Goal: Transaction & Acquisition: Purchase product/service

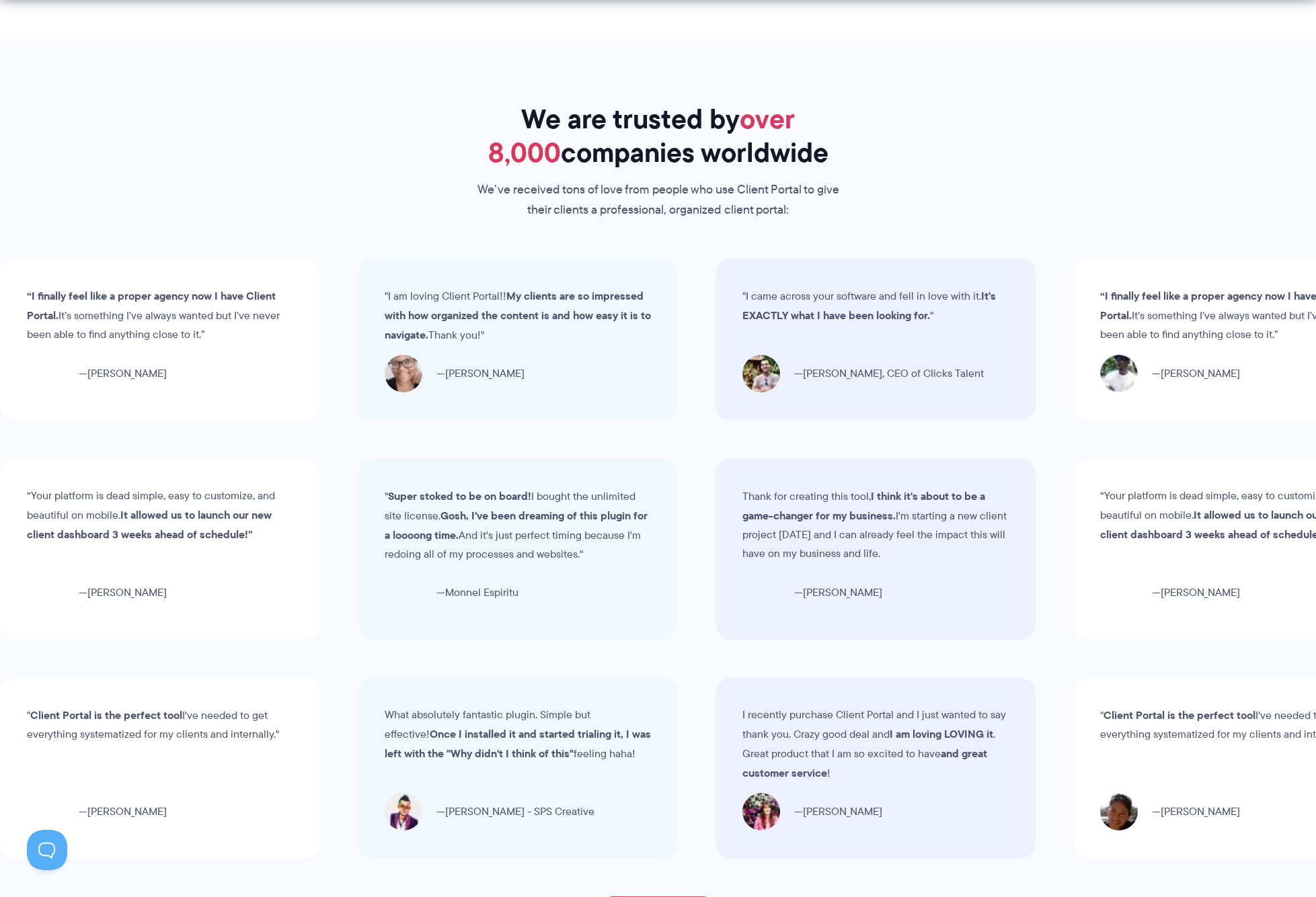
scroll to position [5258, 0]
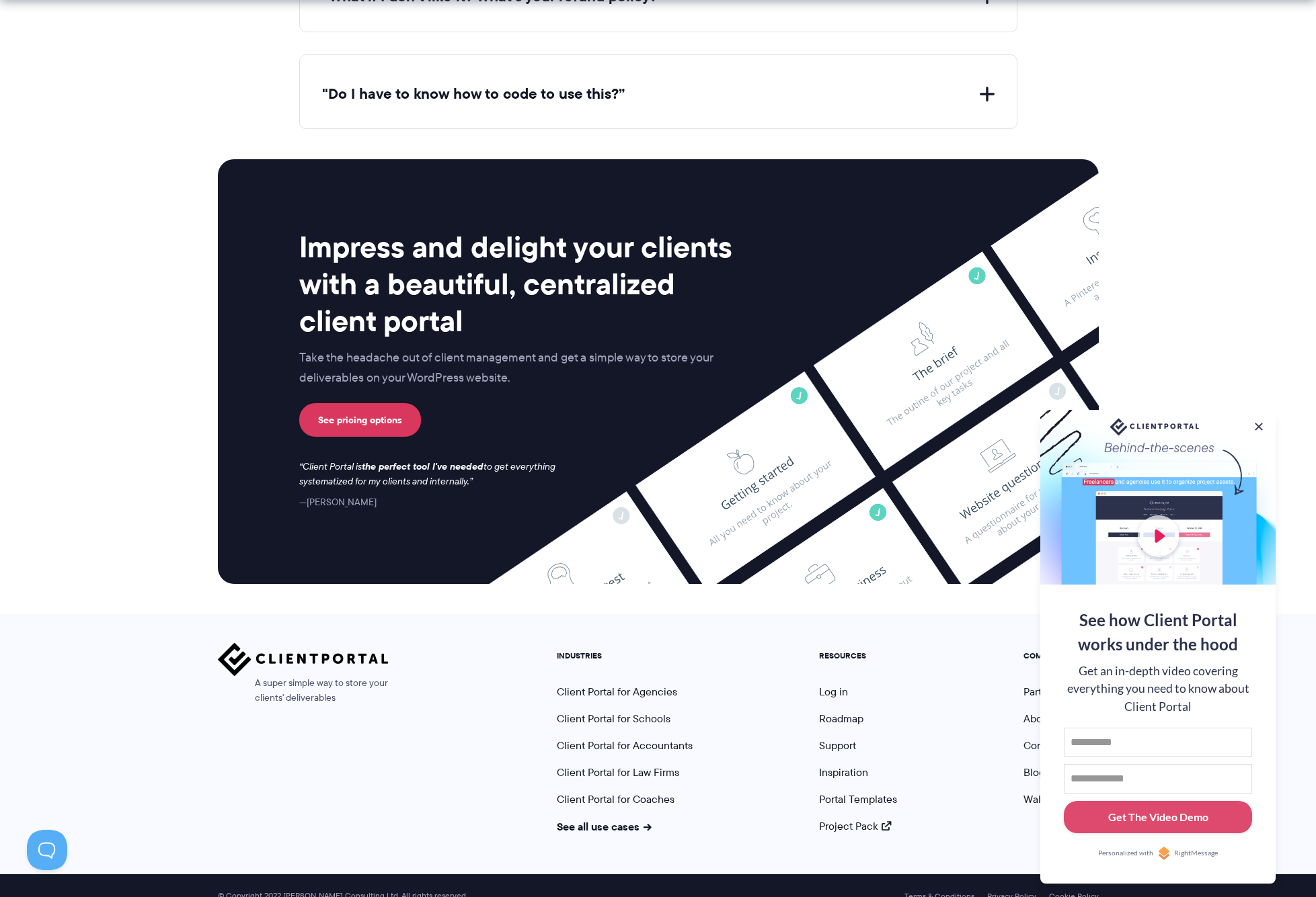
click at [1237, 153] on section "Impress and delight your clients with a beautiful, centralized client portal Ta…" at bounding box center [658, 371] width 1316 height 485
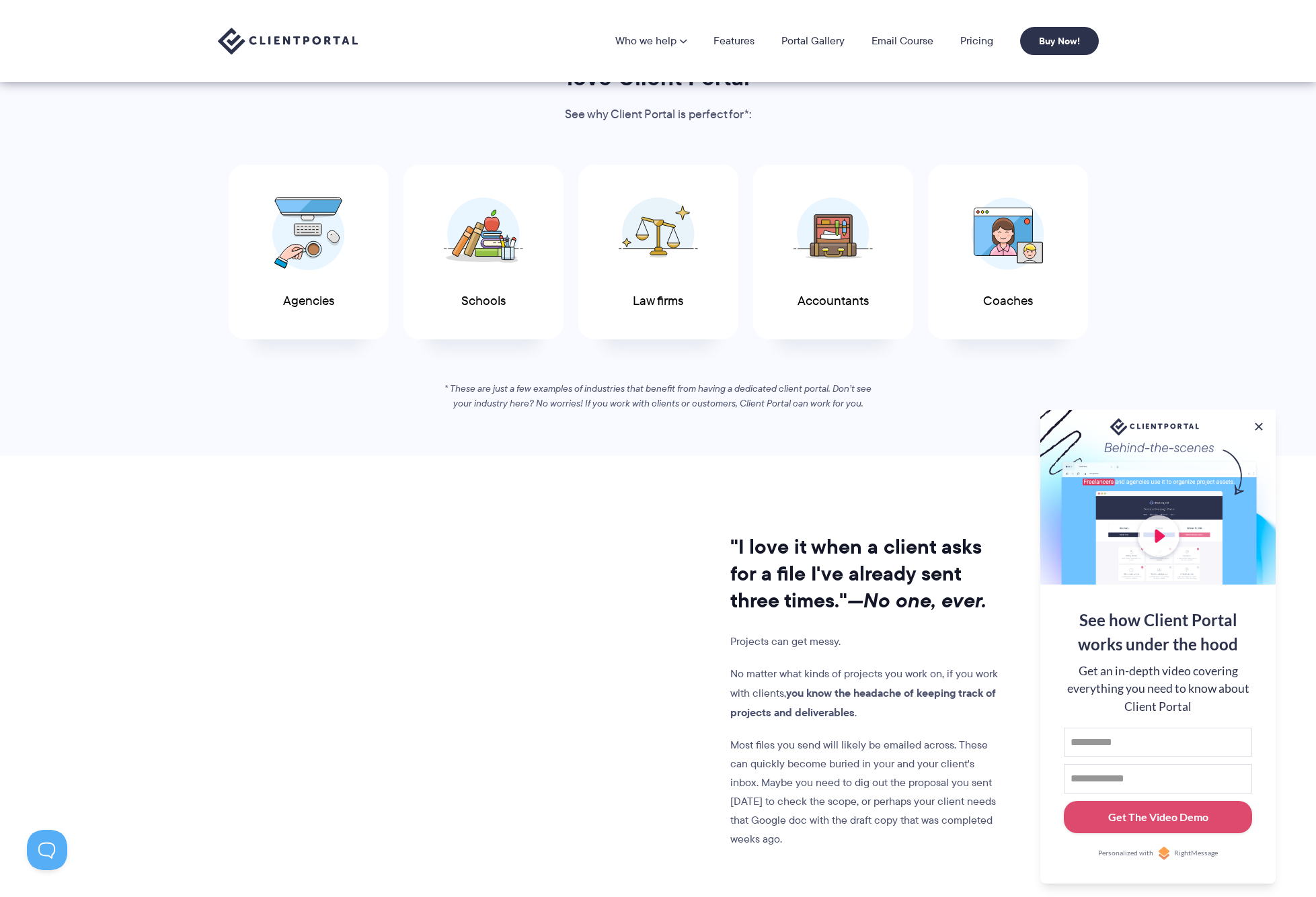
scroll to position [0, 0]
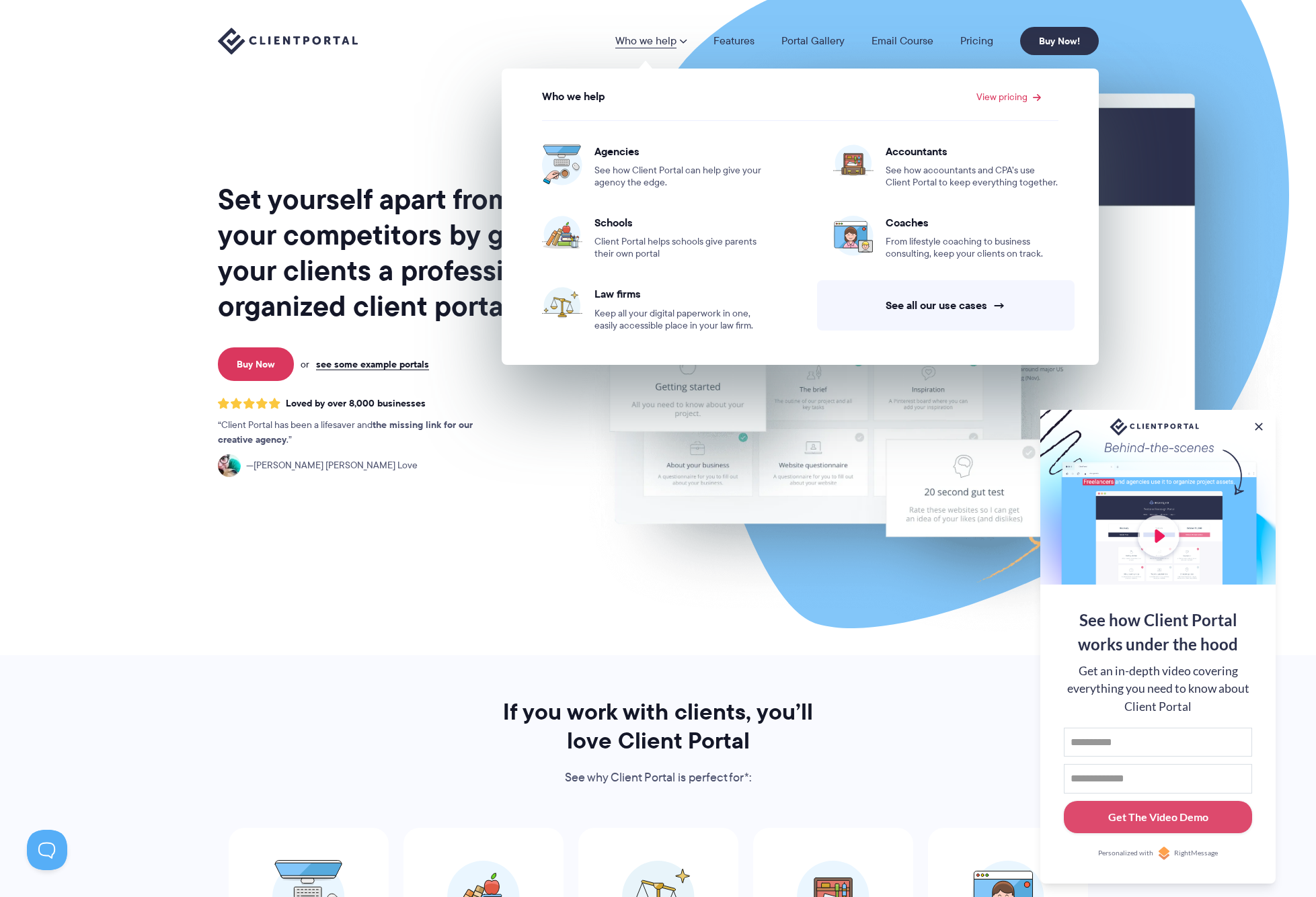
click at [664, 44] on link "Who we help" at bounding box center [650, 41] width 71 height 11
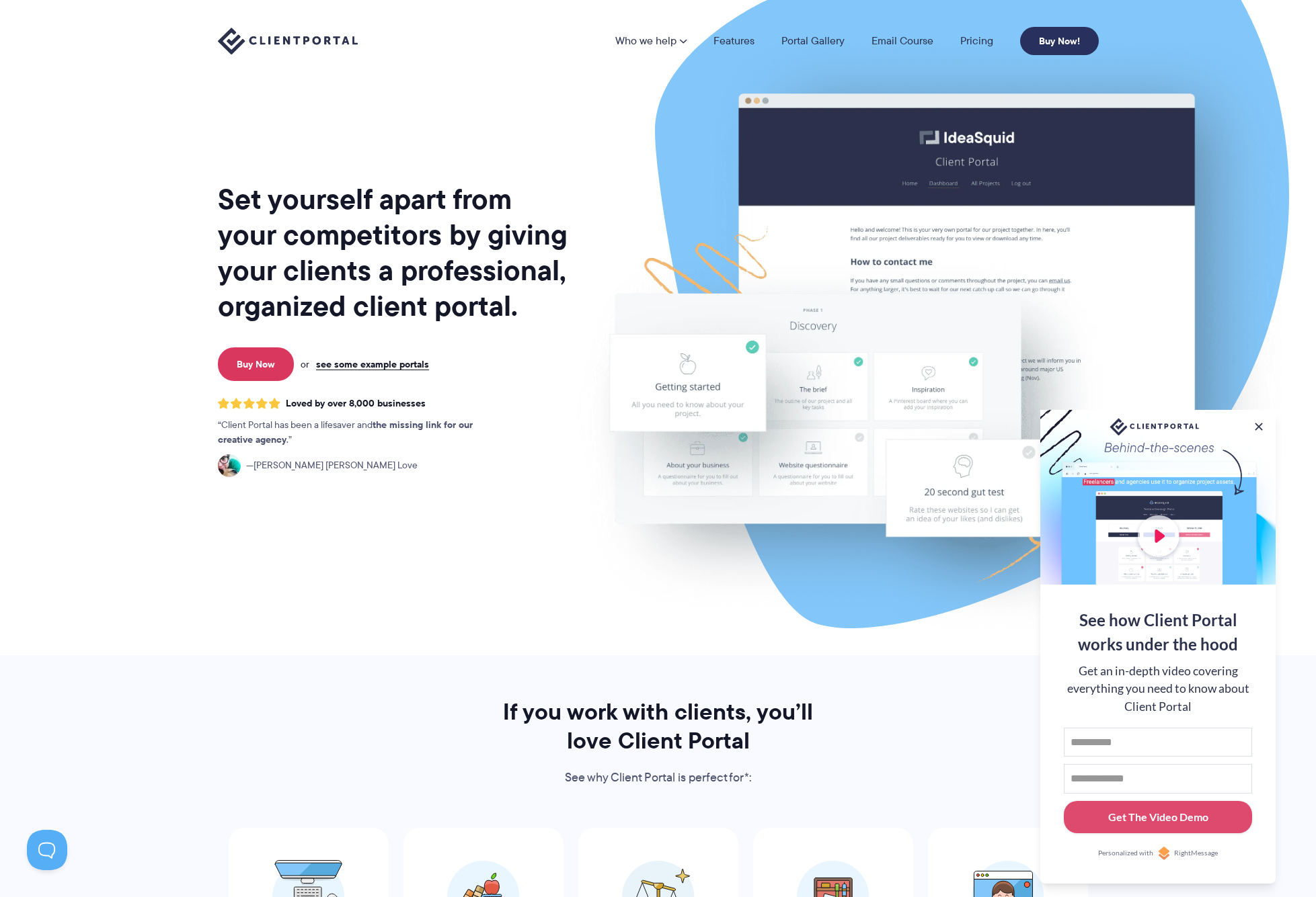
click at [1055, 48] on link "Buy Now!" at bounding box center [1059, 41] width 79 height 29
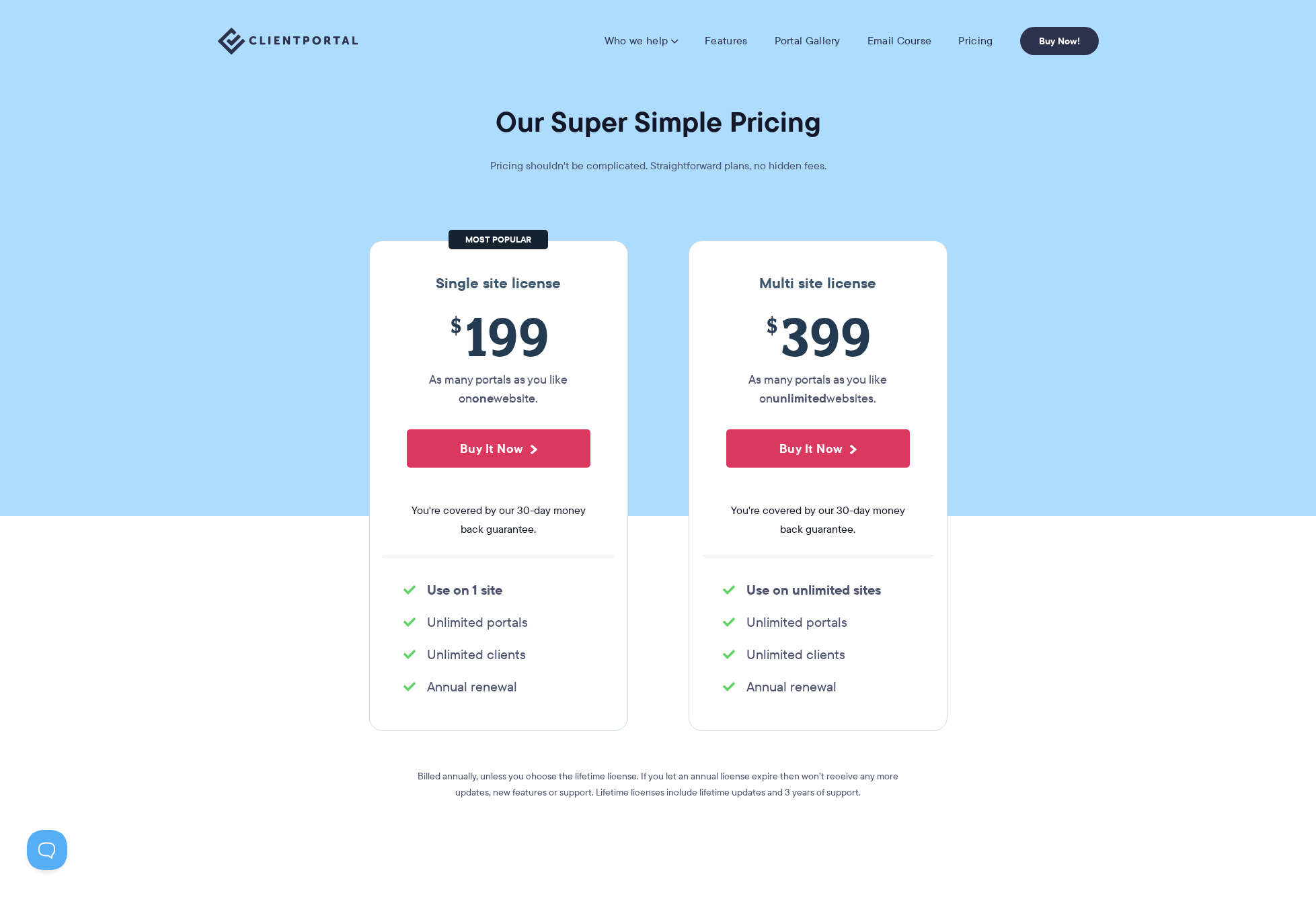
click at [1025, 148] on section "Our Super Simple Pricing Pricing shouldn't be complicated. Straightforward plan…" at bounding box center [658, 258] width 1316 height 516
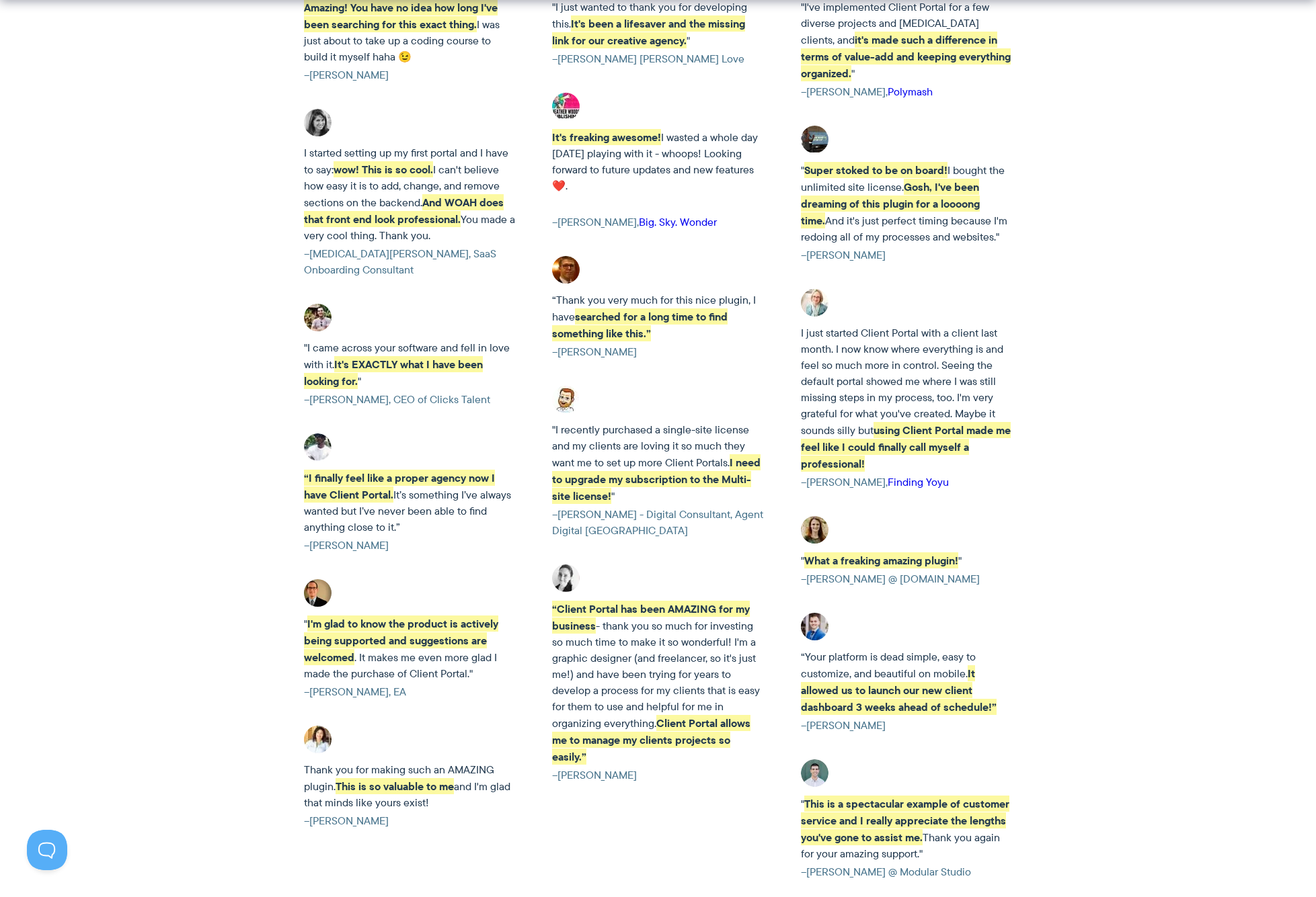
scroll to position [3008, 0]
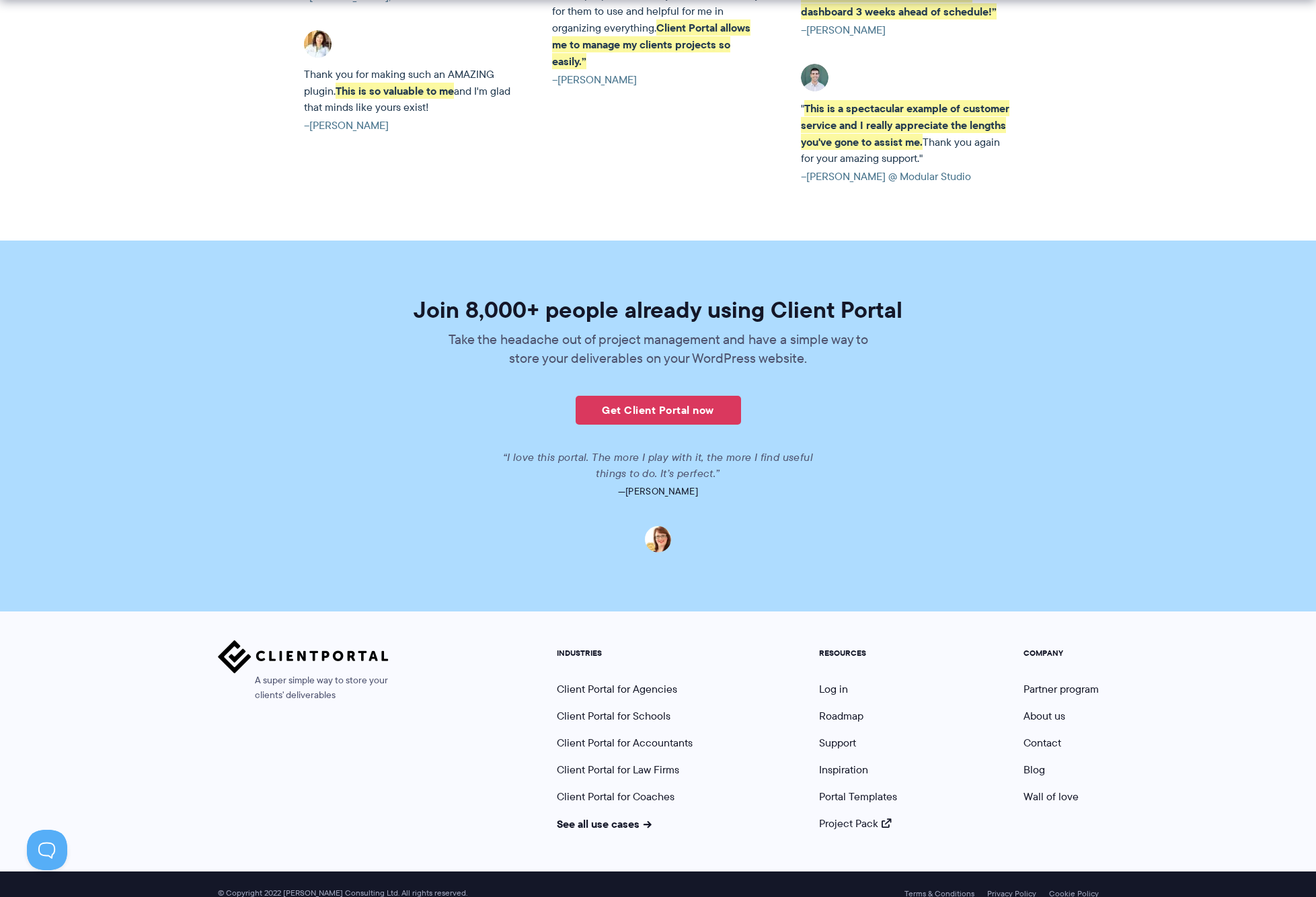
click at [1053, 379] on section "Join 8,000+ people already using Client Portal Take the headache out of project…" at bounding box center [658, 426] width 1316 height 371
click at [1040, 708] on link "About us" at bounding box center [1044, 716] width 42 height 15
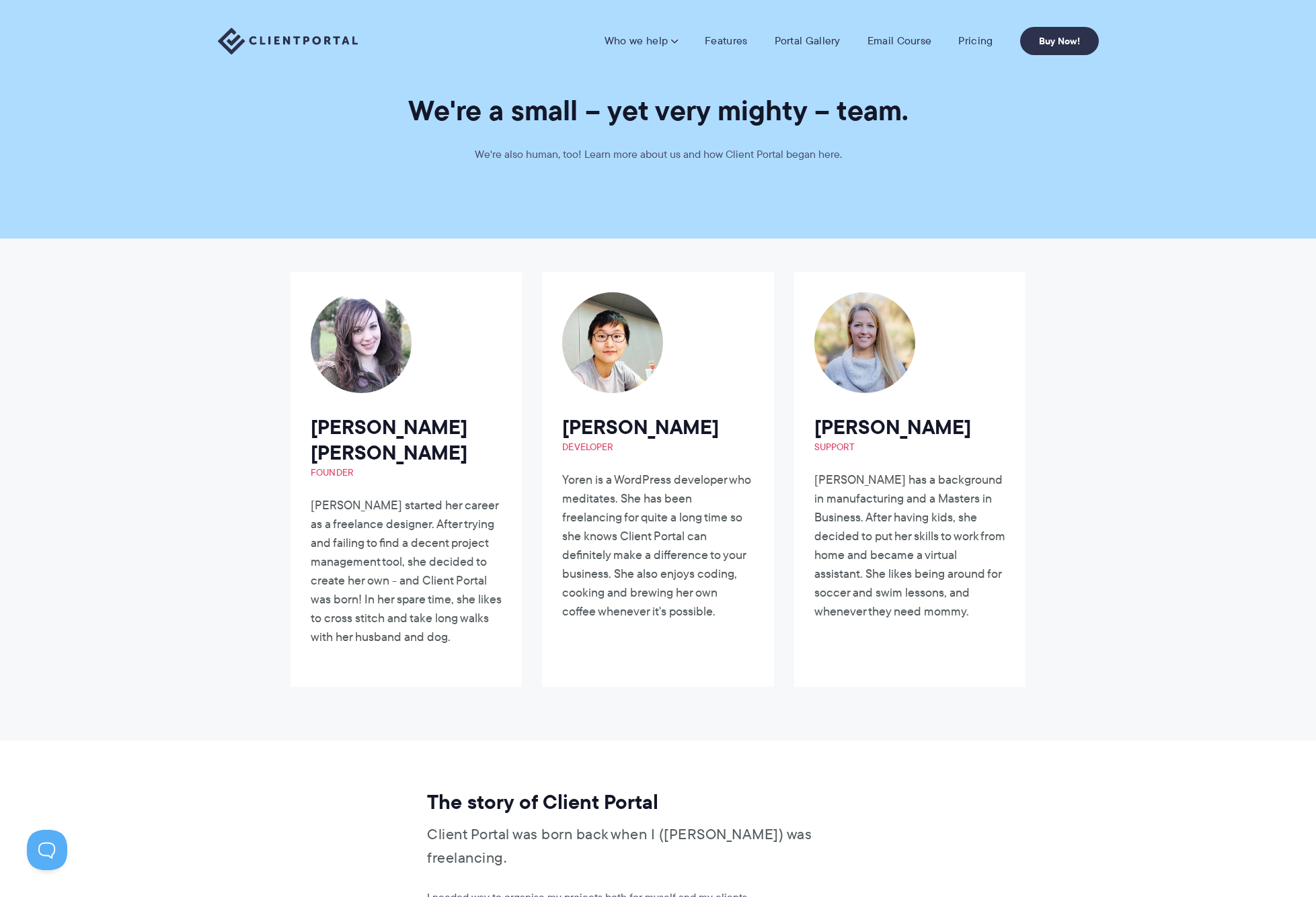
click at [781, 472] on div "[PERSON_NAME] [PERSON_NAME] Founder [PERSON_NAME] started her career as a freel…" at bounding box center [658, 489] width 755 height 502
click at [1118, 380] on section "[PERSON_NAME] [PERSON_NAME] Founder [PERSON_NAME] started her career as a freel…" at bounding box center [658, 489] width 1316 height 502
